Goal: Task Accomplishment & Management: Manage account settings

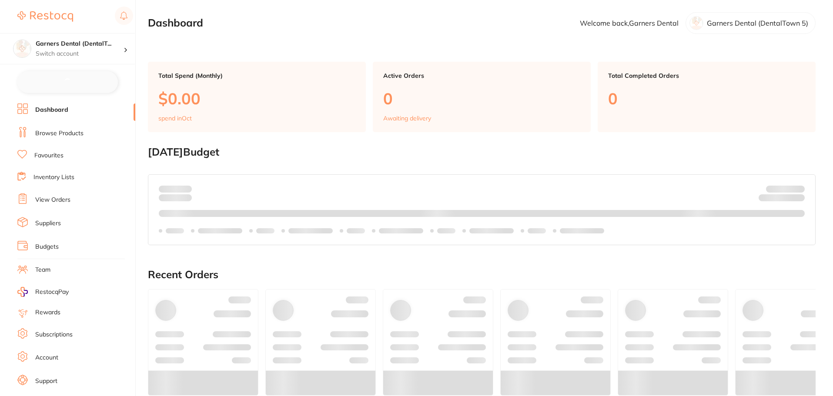
checkbox input "false"
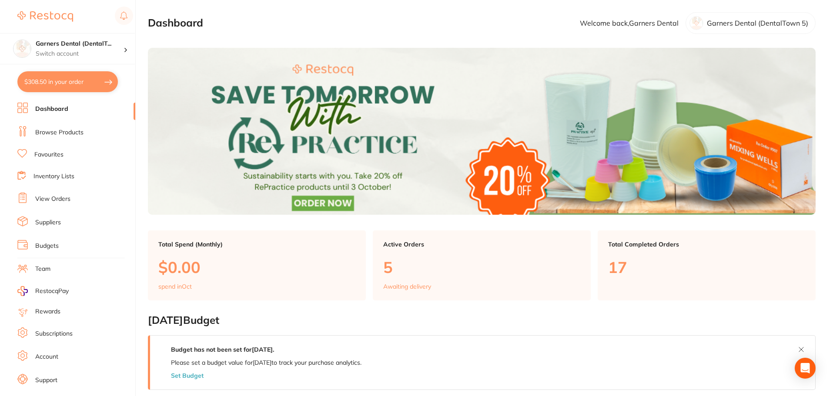
click at [57, 333] on link "Subscriptions" at bounding box center [53, 334] width 37 height 9
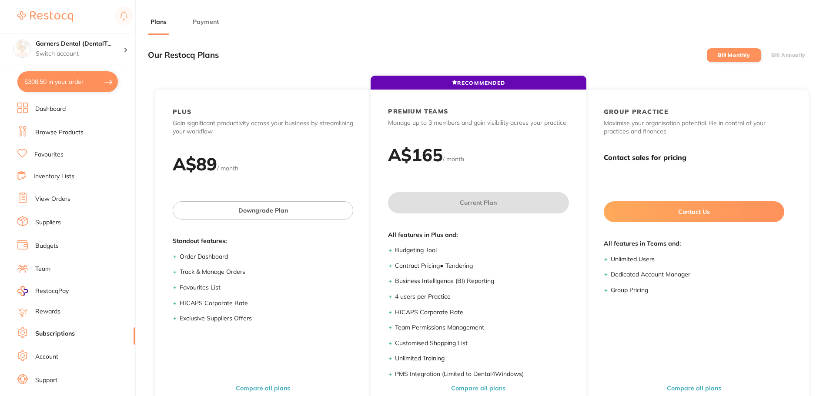
click at [209, 25] on button "Payment" at bounding box center [205, 22] width 31 height 8
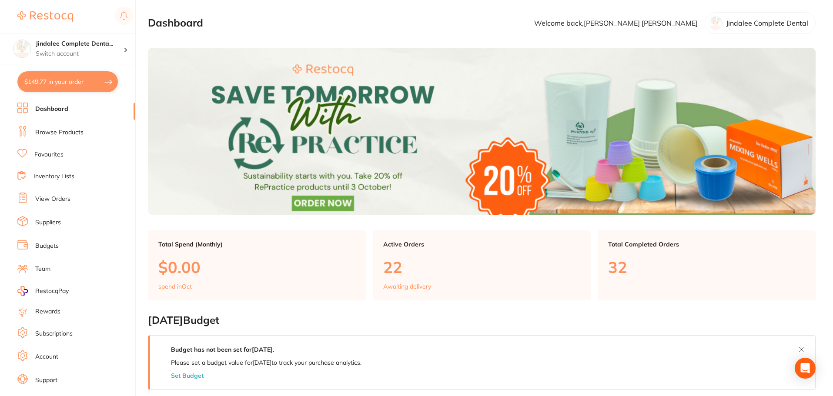
click at [51, 337] on link "Subscriptions" at bounding box center [53, 334] width 37 height 9
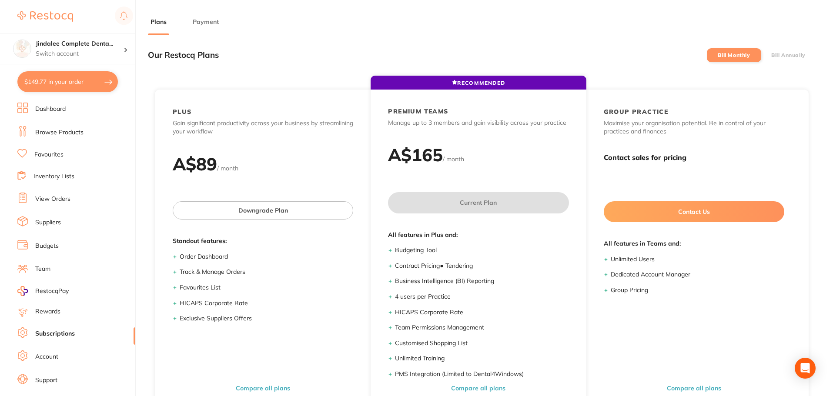
click at [207, 19] on button "Payment" at bounding box center [205, 22] width 31 height 8
